Goal: Information Seeking & Learning: Understand process/instructions

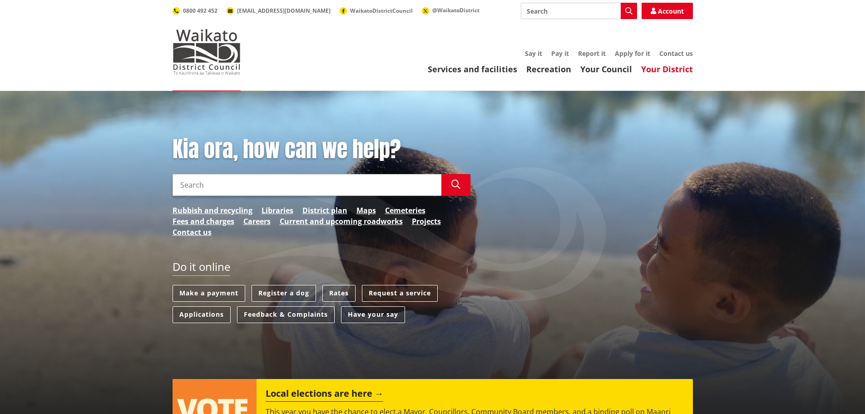
click at [671, 65] on link "Your District" at bounding box center [667, 69] width 52 height 11
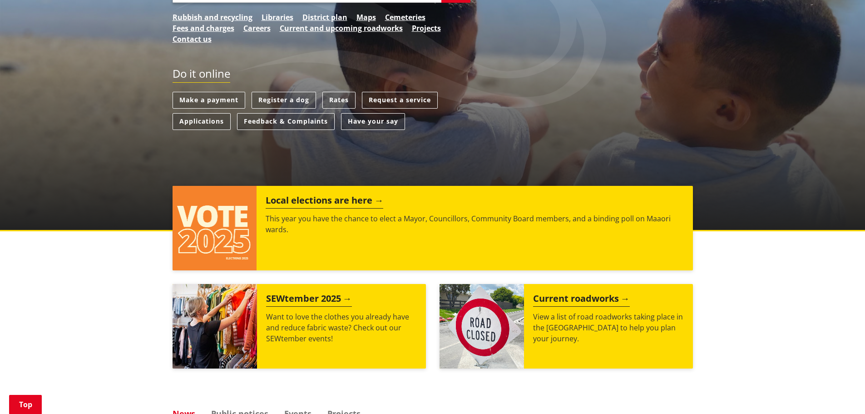
scroll to position [171, 0]
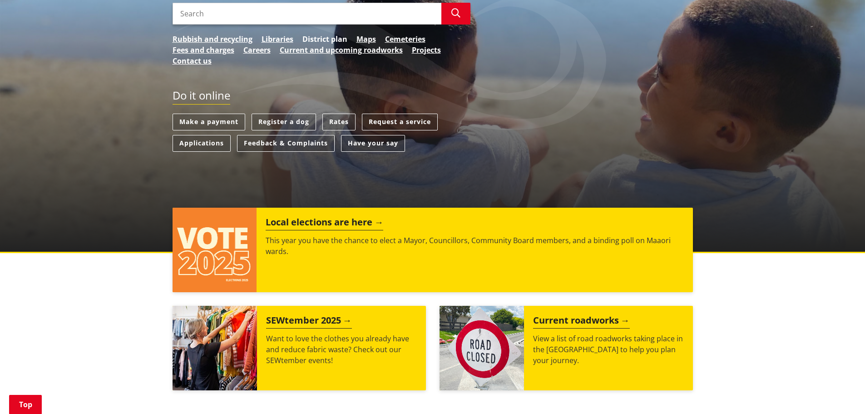
click at [325, 39] on link "District plan" at bounding box center [324, 39] width 45 height 11
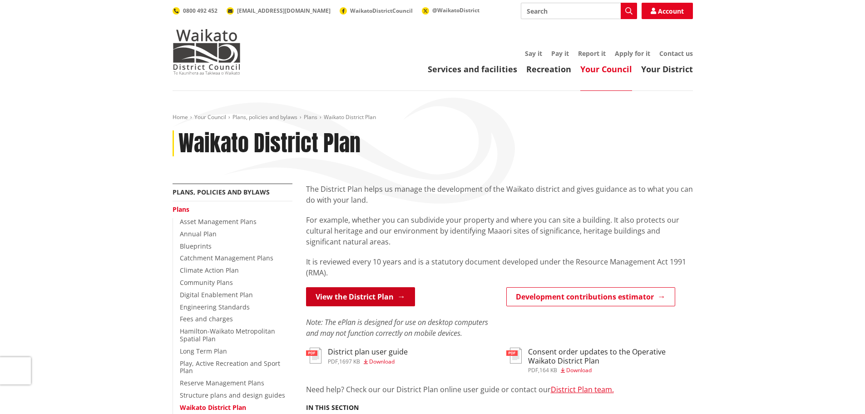
click at [361, 294] on link "View the District Plan" at bounding box center [360, 296] width 109 height 19
